Goal: Information Seeking & Learning: Learn about a topic

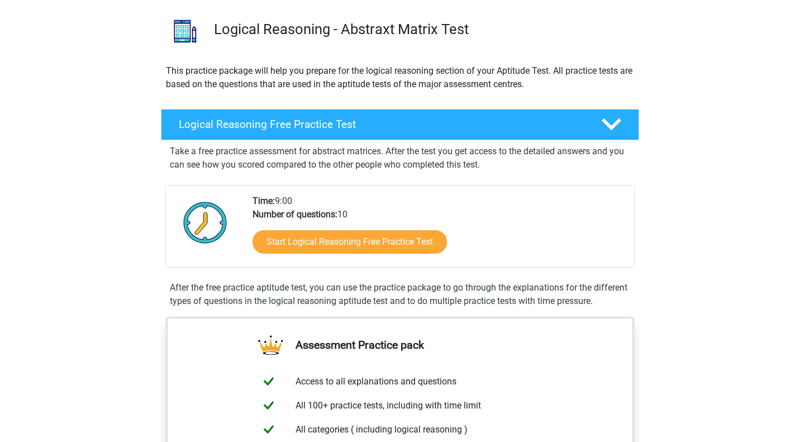
scroll to position [82, 0]
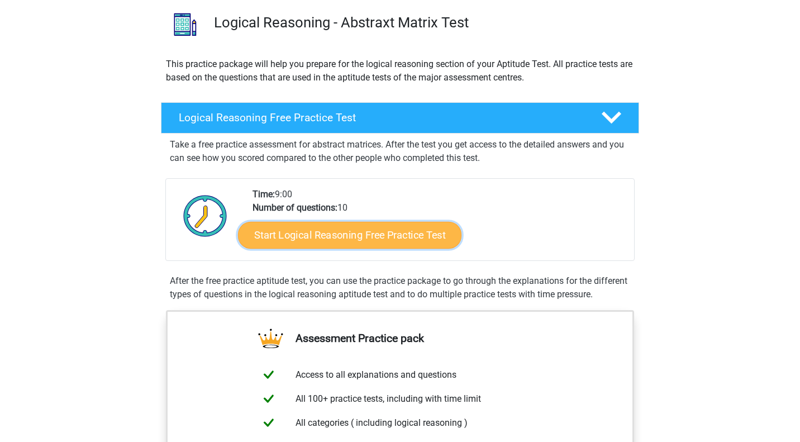
click at [412, 237] on link "Start Logical Reasoning Free Practice Test" at bounding box center [349, 234] width 223 height 27
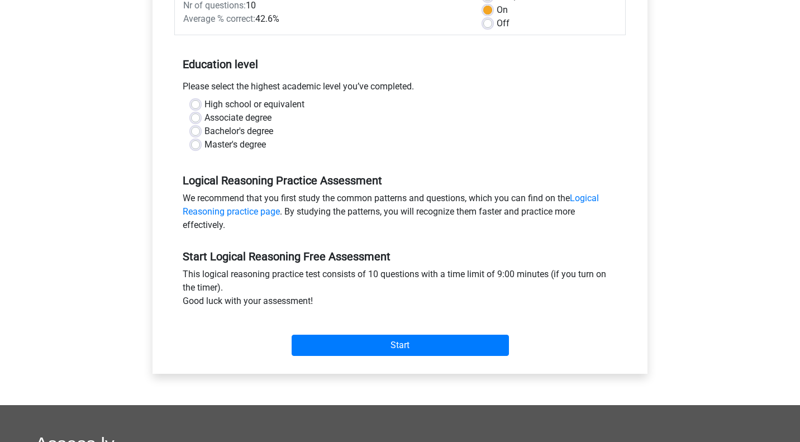
scroll to position [180, 0]
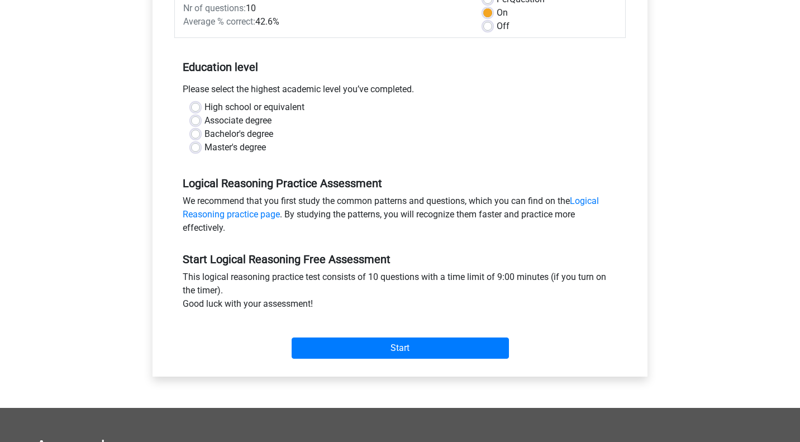
click at [204, 146] on label "Master's degree" at bounding box center [234, 147] width 61 height 13
click at [194, 146] on input "Master's degree" at bounding box center [195, 146] width 9 height 11
radio input "true"
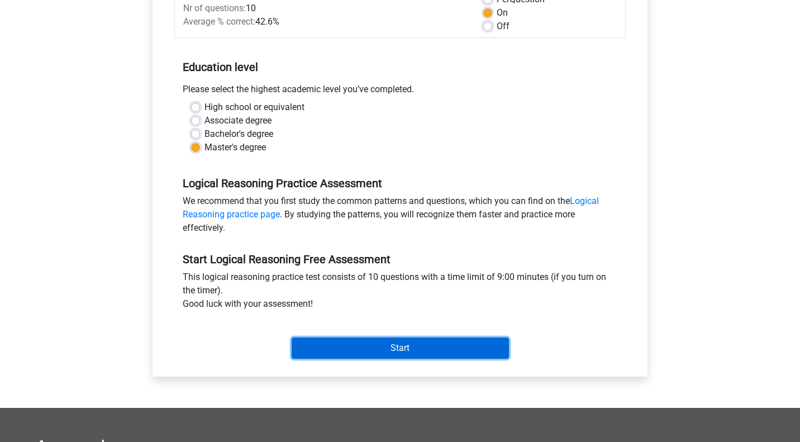
click at [352, 350] on input "Start" at bounding box center [400, 347] width 217 height 21
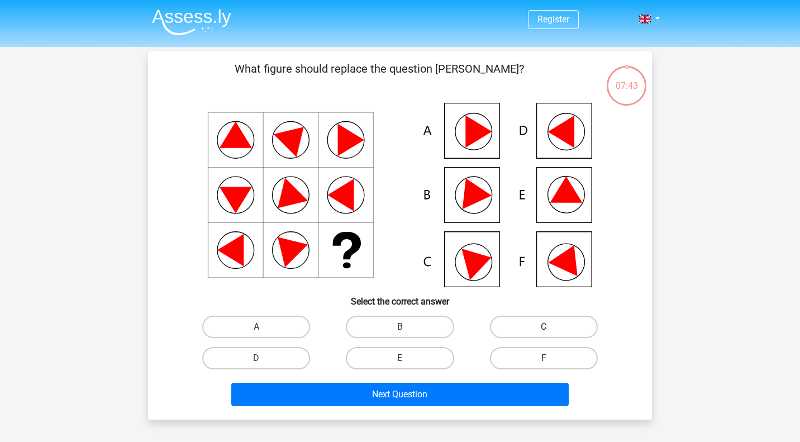
click at [539, 321] on label "C" at bounding box center [544, 327] width 108 height 22
click at [543, 327] on input "C" at bounding box center [546, 330] width 7 height 7
radio input "true"
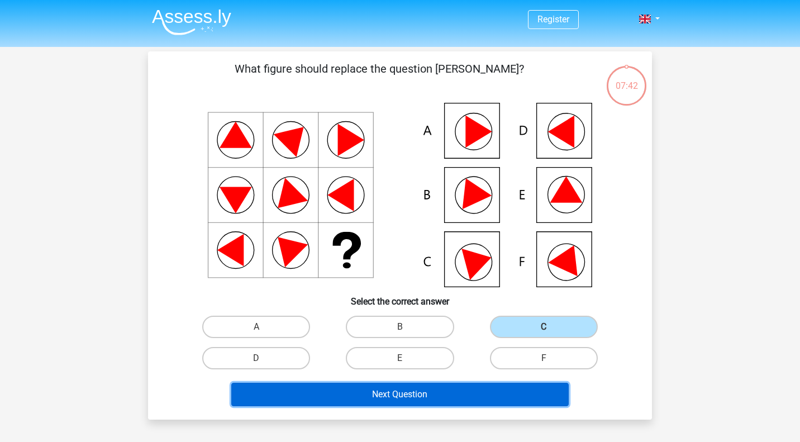
click at [471, 387] on button "Next Question" at bounding box center [400, 394] width 338 height 23
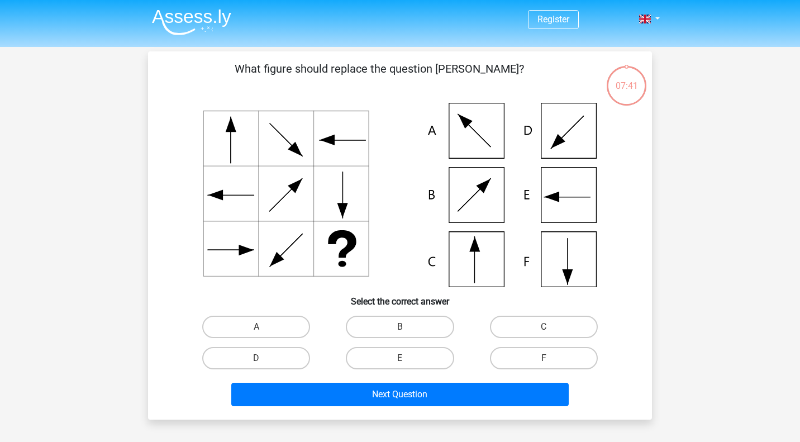
scroll to position [51, 0]
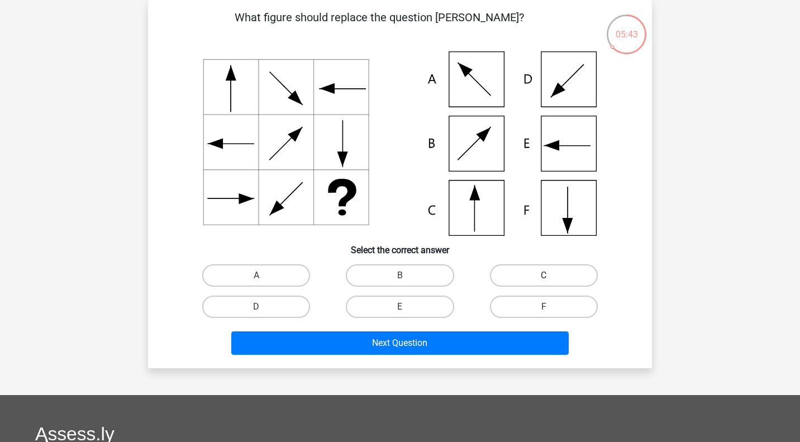
click at [510, 275] on label "C" at bounding box center [544, 275] width 108 height 22
click at [543, 275] on input "C" at bounding box center [546, 278] width 7 height 7
radio input "true"
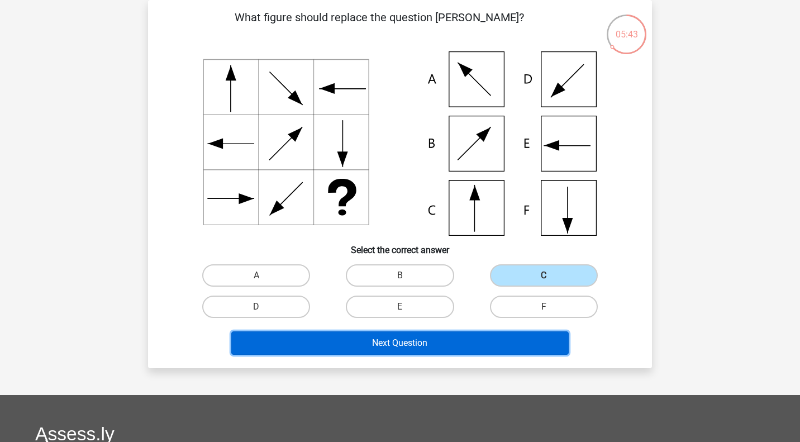
click at [431, 343] on button "Next Question" at bounding box center [400, 342] width 338 height 23
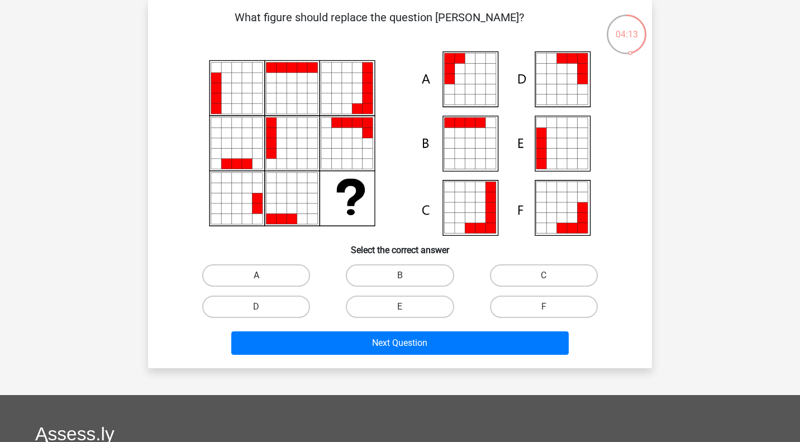
click at [226, 276] on label "A" at bounding box center [256, 275] width 108 height 22
click at [256, 276] on input "A" at bounding box center [259, 278] width 7 height 7
radio input "true"
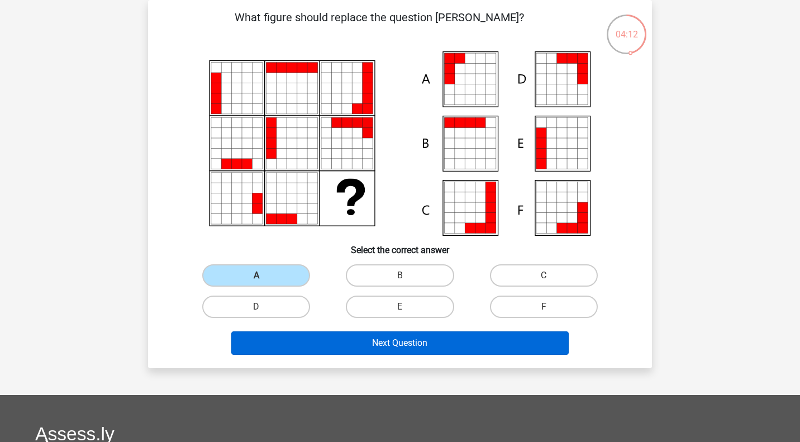
click at [275, 339] on button "Next Question" at bounding box center [400, 342] width 338 height 23
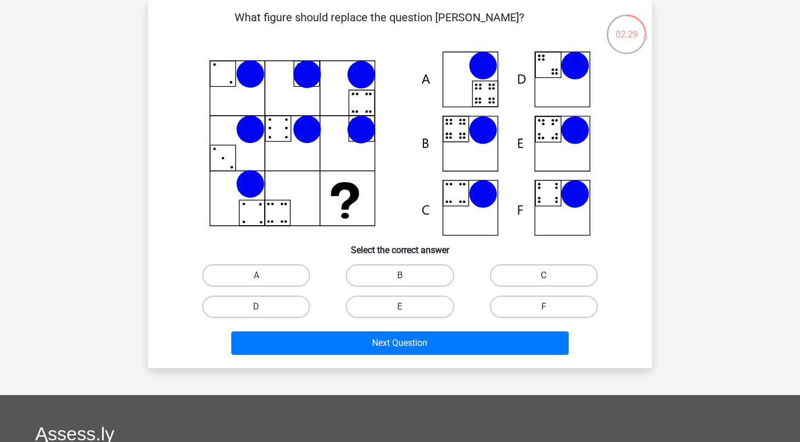
click at [518, 273] on label "C" at bounding box center [544, 275] width 108 height 22
click at [543, 275] on input "C" at bounding box center [546, 278] width 7 height 7
radio input "true"
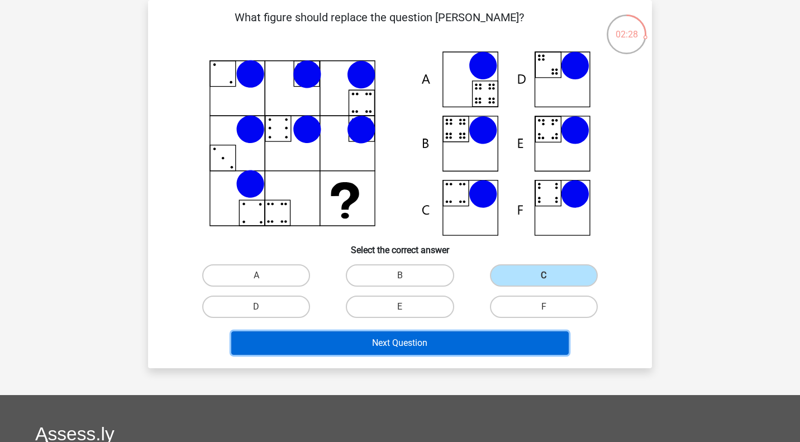
click at [479, 342] on button "Next Question" at bounding box center [400, 342] width 338 height 23
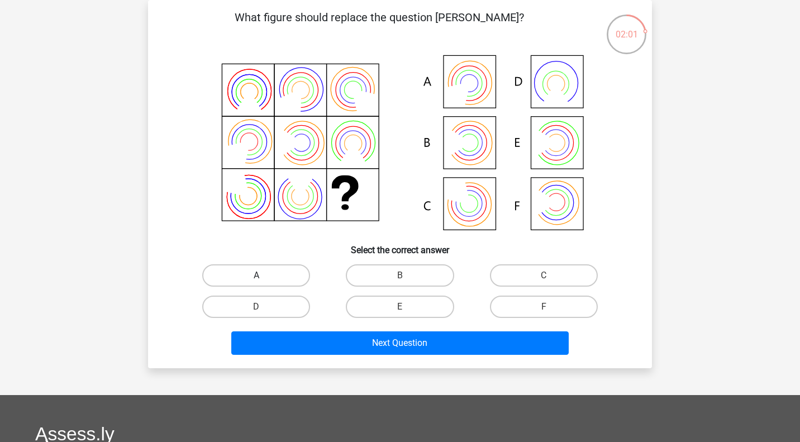
click at [265, 275] on label "A" at bounding box center [256, 275] width 108 height 22
click at [264, 275] on input "A" at bounding box center [259, 278] width 7 height 7
radio input "true"
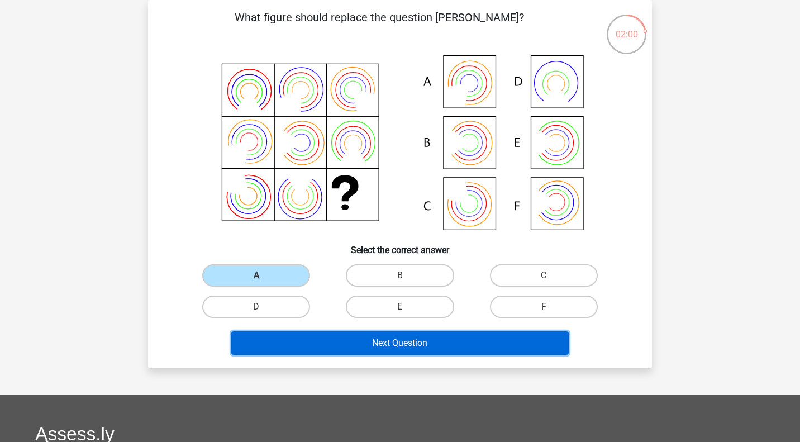
click at [345, 343] on button "Next Question" at bounding box center [400, 342] width 338 height 23
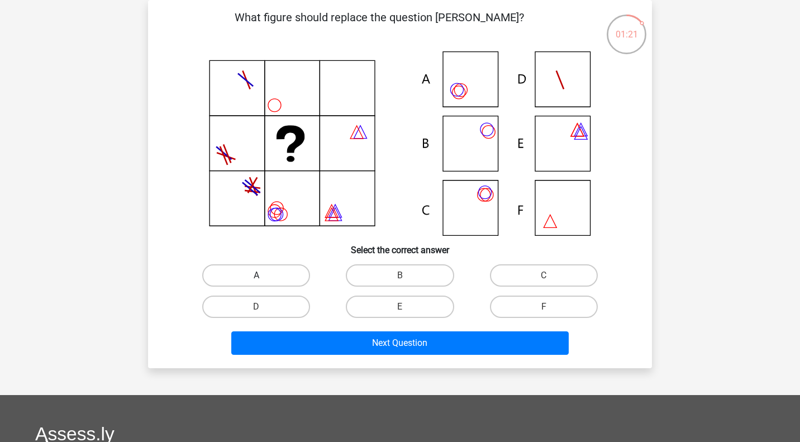
click at [227, 273] on label "A" at bounding box center [256, 275] width 108 height 22
click at [256, 275] on input "A" at bounding box center [259, 278] width 7 height 7
radio input "true"
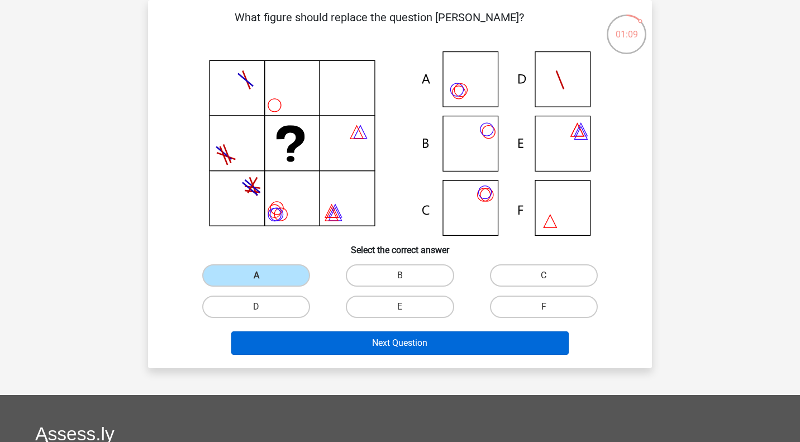
click at [299, 344] on button "Next Question" at bounding box center [400, 342] width 338 height 23
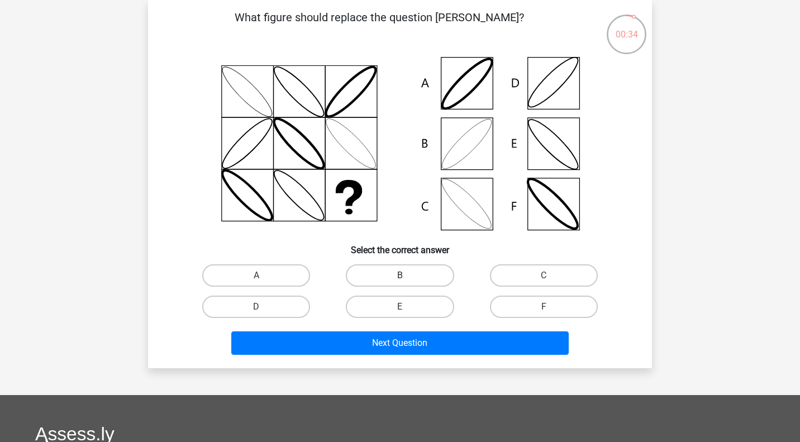
click at [399, 275] on label "B" at bounding box center [400, 275] width 108 height 22
click at [400, 275] on input "B" at bounding box center [403, 278] width 7 height 7
radio input "true"
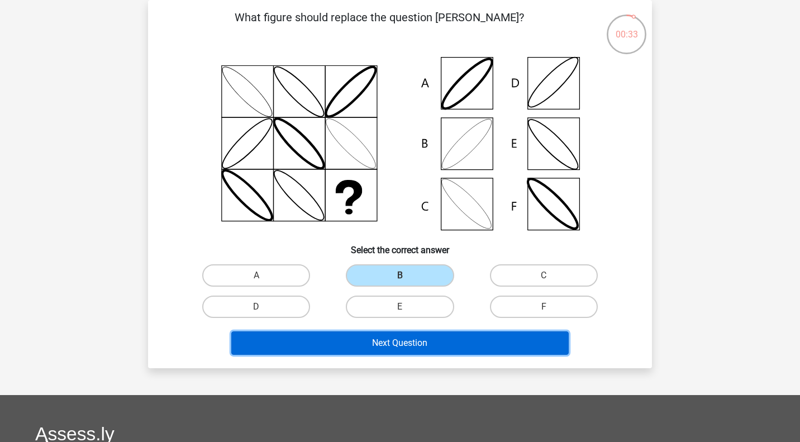
click at [406, 342] on button "Next Question" at bounding box center [400, 342] width 338 height 23
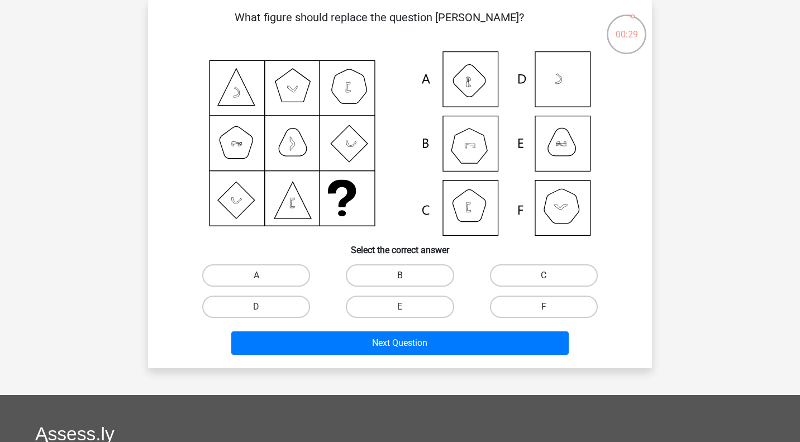
click at [417, 278] on label "B" at bounding box center [400, 275] width 108 height 22
click at [407, 278] on input "B" at bounding box center [403, 278] width 7 height 7
radio input "true"
click at [380, 302] on label "E" at bounding box center [400, 306] width 108 height 22
click at [400, 307] on input "E" at bounding box center [403, 310] width 7 height 7
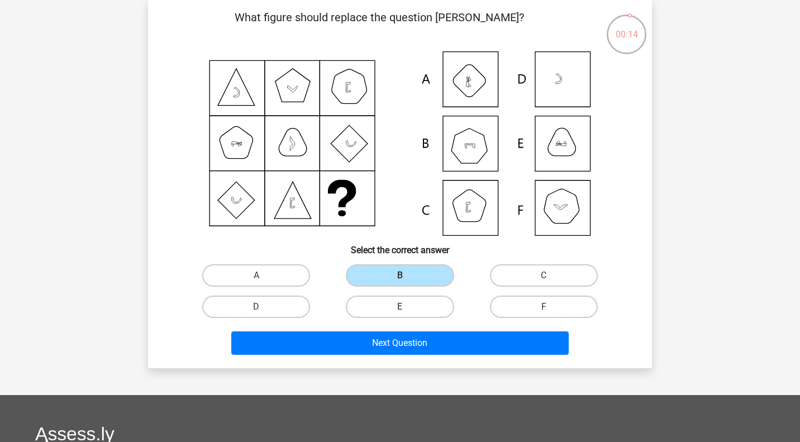
radio input "true"
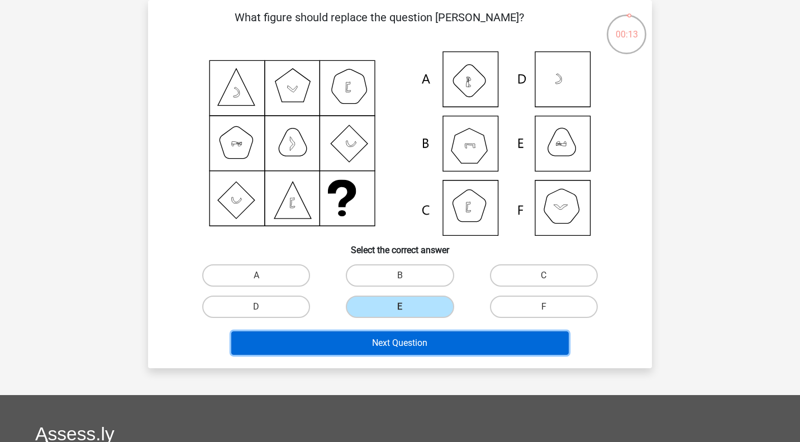
click at [398, 338] on button "Next Question" at bounding box center [400, 342] width 338 height 23
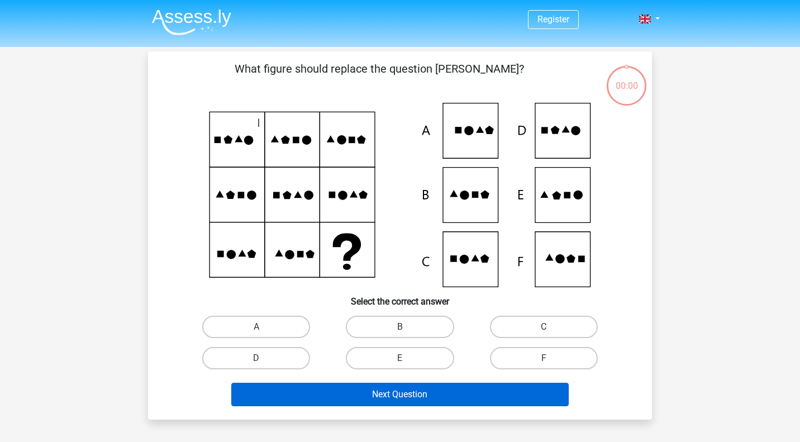
scroll to position [51, 0]
